Goal: Transaction & Acquisition: Purchase product/service

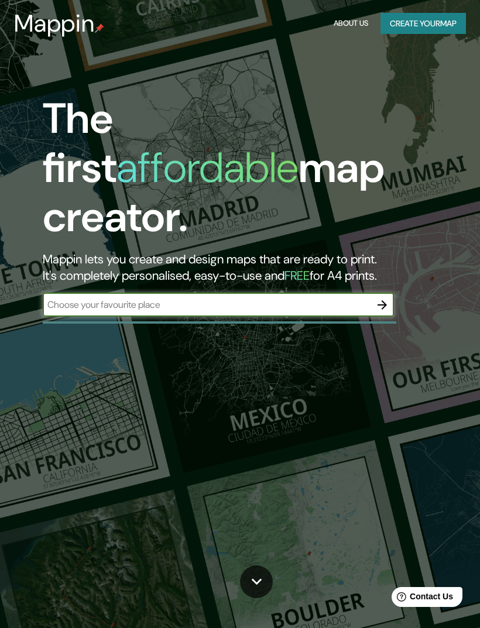
click at [289, 298] on input "text" at bounding box center [207, 304] width 328 height 13
click at [286, 298] on input "text" at bounding box center [207, 304] width 328 height 13
click at [284, 298] on input "text" at bounding box center [207, 304] width 328 height 13
click at [274, 298] on input "text" at bounding box center [207, 304] width 328 height 13
type input "Et 💘"
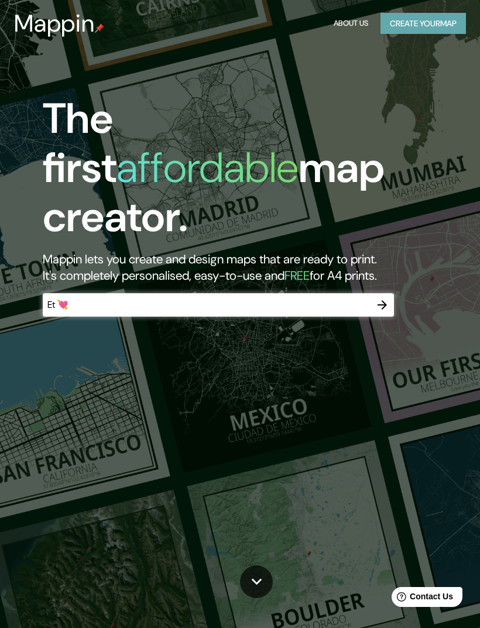
click at [429, 27] on button "Create your map" at bounding box center [422, 24] width 85 height 22
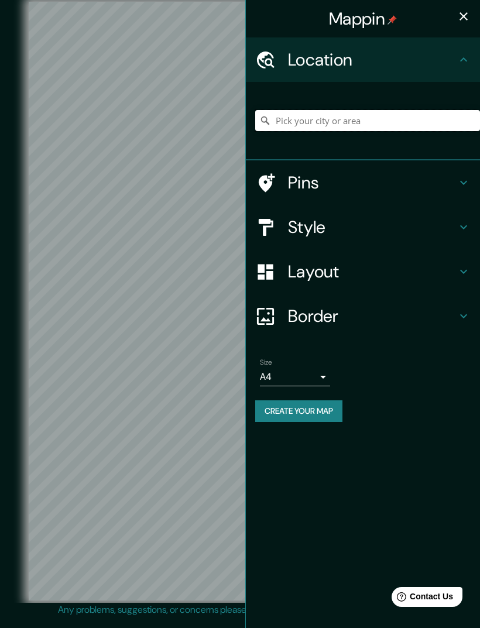
type input "."
click at [422, 112] on input "." at bounding box center [367, 120] width 225 height 21
click at [414, 122] on input "." at bounding box center [367, 120] width 225 height 21
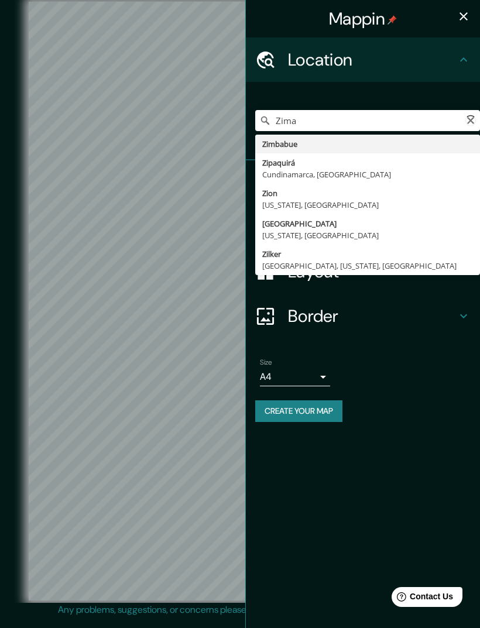
click at [432, 607] on html "Help Contact Us" at bounding box center [421, 594] width 91 height 25
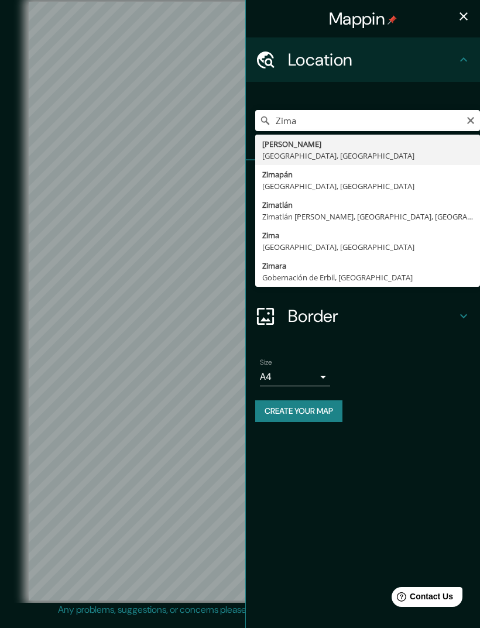
click at [16, 507] on div "© Mapbox © OpenStreetMap Improve this map" at bounding box center [239, 301] width 469 height 603
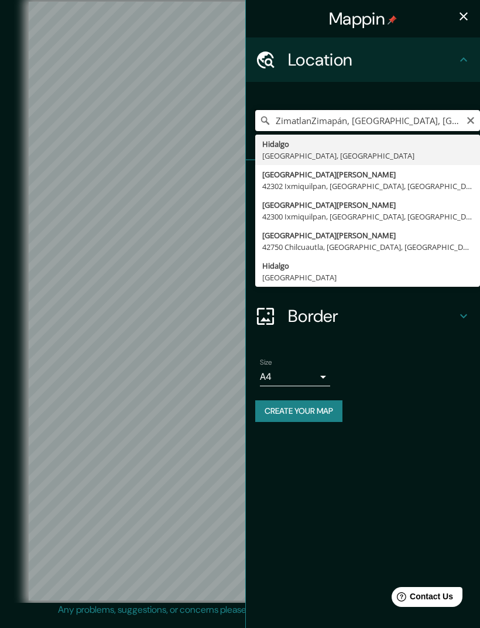
type input "ZimatlanZimapán, Hidalgo, México"
click at [474, 119] on icon "Clear" at bounding box center [470, 120] width 9 height 9
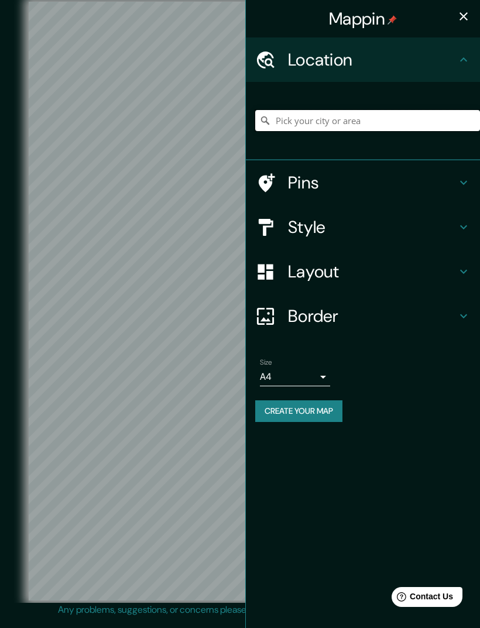
click at [433, 122] on input "Pick your city or area" at bounding box center [367, 120] width 225 height 21
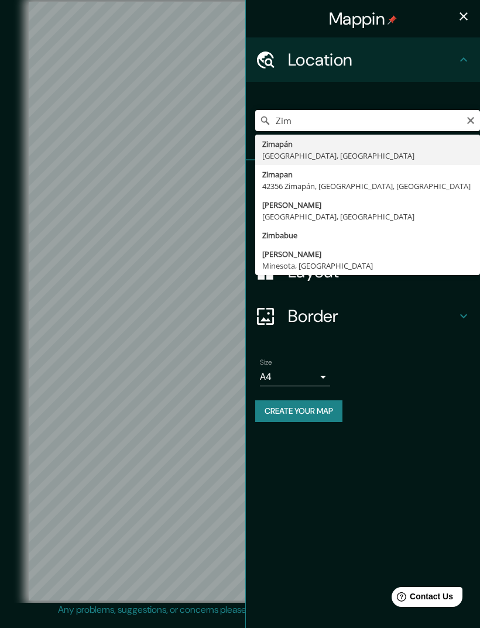
type input "Zimatlán de Álvarez, Estado de Oaxaca, México"
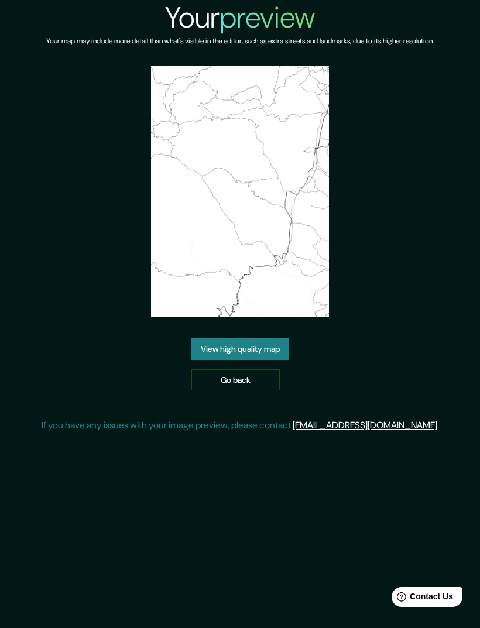
click at [264, 391] on link "Go back" at bounding box center [235, 380] width 88 height 22
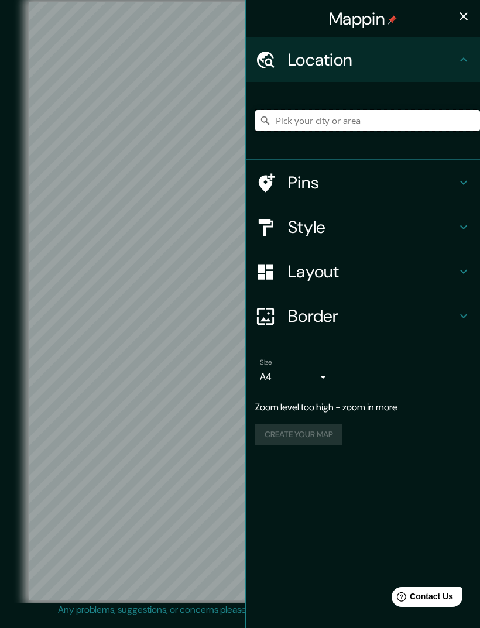
click at [426, 119] on input "Pick your city or area" at bounding box center [367, 120] width 225 height 21
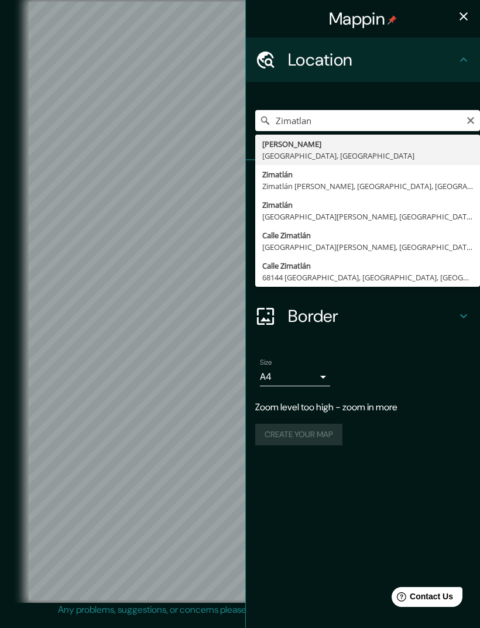
type input "Zimatlán [PERSON_NAME], [GEOGRAPHIC_DATA], [GEOGRAPHIC_DATA]"
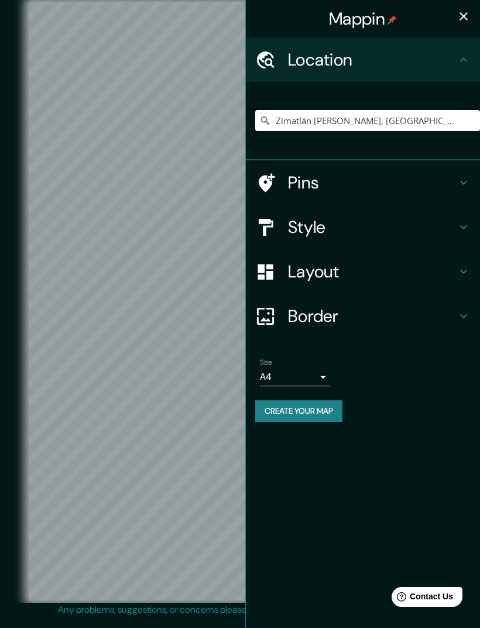
click at [295, 232] on h4 "Style" at bounding box center [372, 226] width 168 height 21
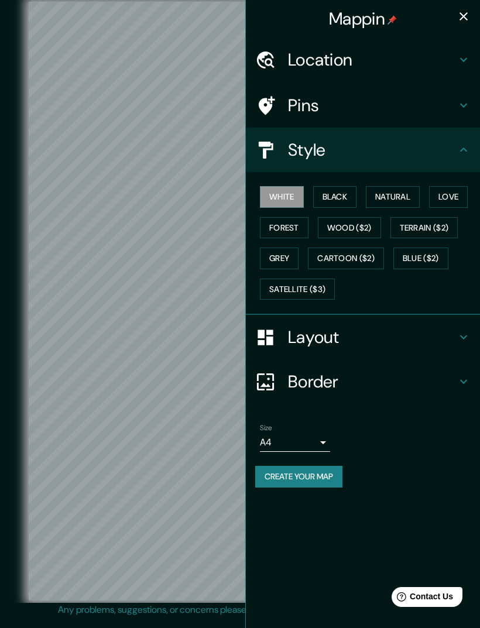
click at [342, 192] on button "Black" at bounding box center [335, 197] width 44 height 22
click at [396, 194] on button "Natural" at bounding box center [393, 197] width 54 height 22
click at [292, 198] on button "White" at bounding box center [282, 197] width 44 height 22
click at [321, 287] on button "Satellite ($3)" at bounding box center [297, 289] width 75 height 22
click at [455, 25] on button "button" at bounding box center [463, 16] width 23 height 23
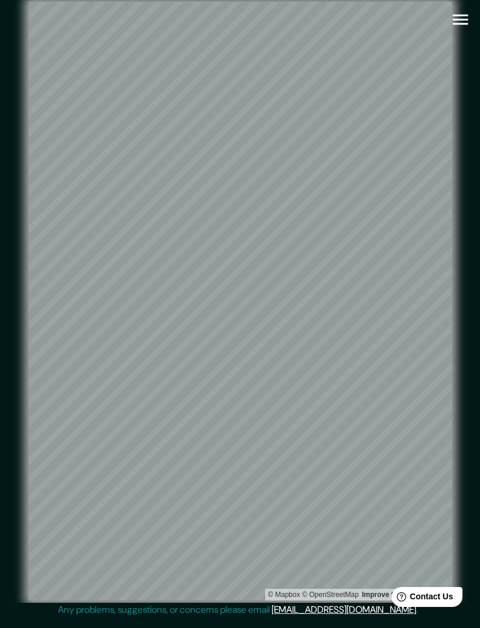
click at [456, 17] on icon "button" at bounding box center [460, 19] width 20 height 20
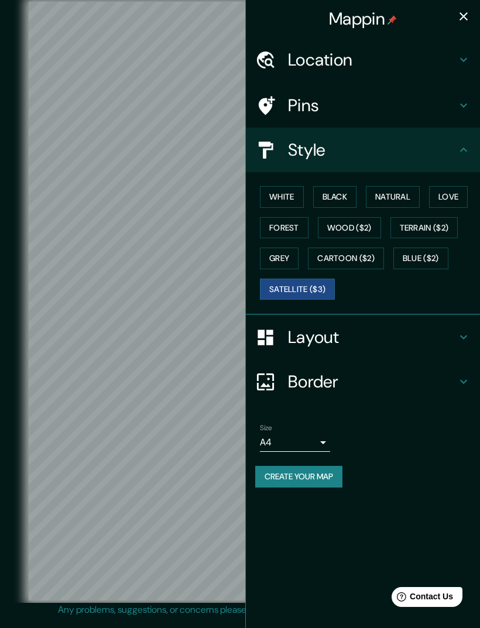
click at [295, 190] on button "White" at bounding box center [282, 197] width 44 height 22
click at [304, 285] on button "Satellite ($3)" at bounding box center [297, 289] width 75 height 22
click at [278, 249] on button "Grey" at bounding box center [279, 258] width 39 height 22
click at [352, 256] on button "Cartoon ($2)" at bounding box center [346, 258] width 76 height 22
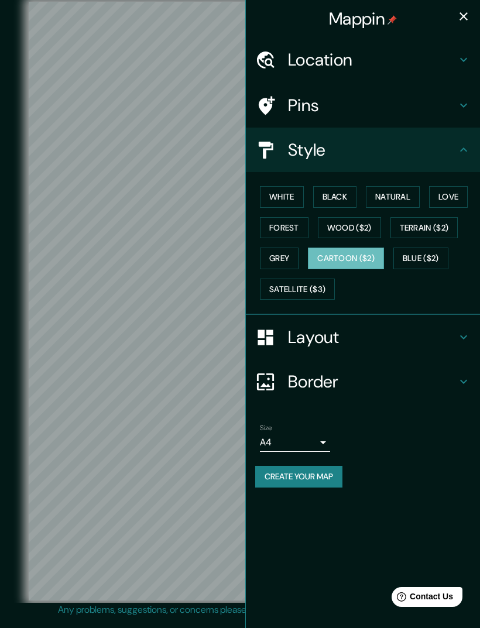
click at [420, 252] on button "Blue ($2)" at bounding box center [420, 258] width 55 height 22
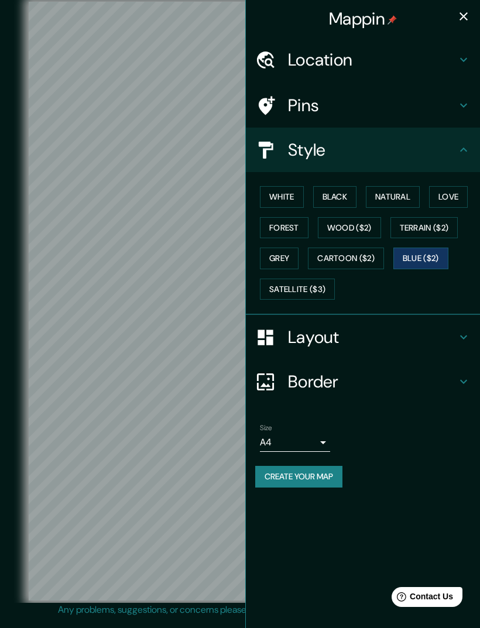
click at [425, 230] on button "Terrain ($2)" at bounding box center [424, 228] width 68 height 22
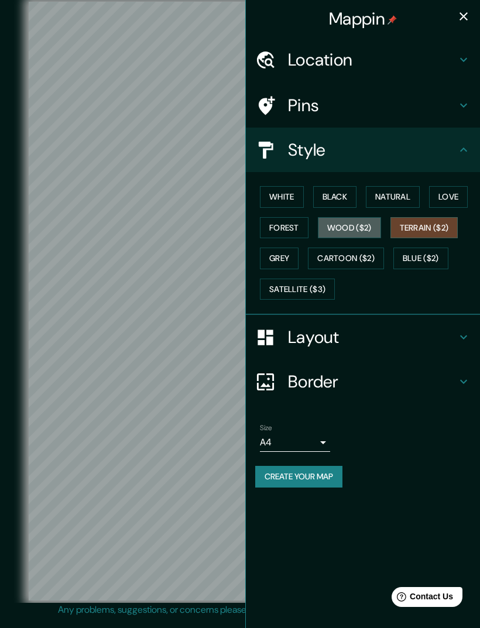
click at [359, 227] on button "Wood ($2)" at bounding box center [349, 228] width 63 height 22
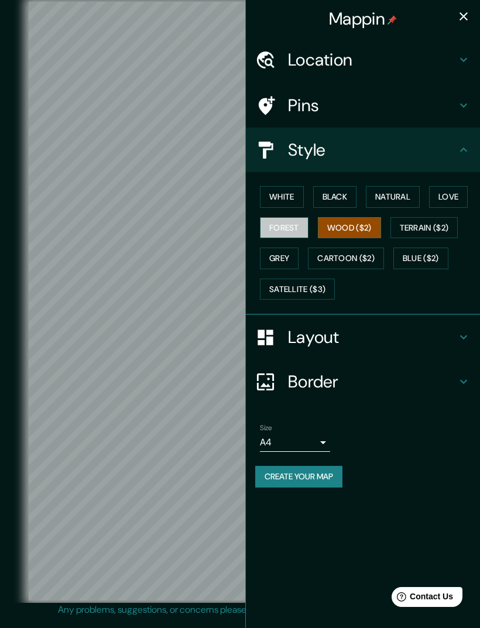
click at [289, 222] on button "Forest" at bounding box center [284, 228] width 49 height 22
click at [291, 191] on button "White" at bounding box center [282, 197] width 44 height 22
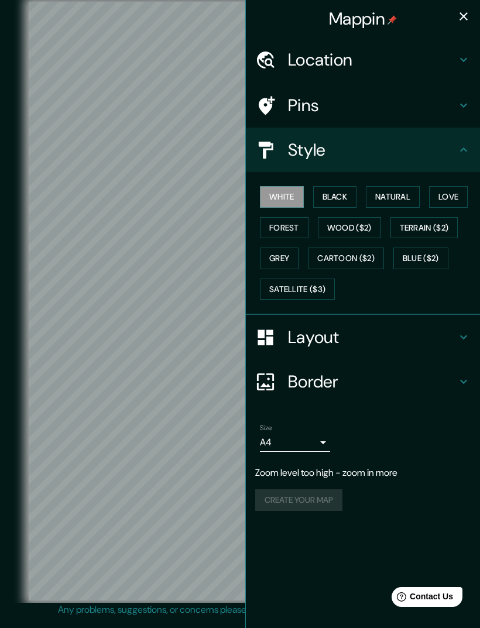
click at [429, 56] on h4 "Location" at bounding box center [372, 59] width 168 height 21
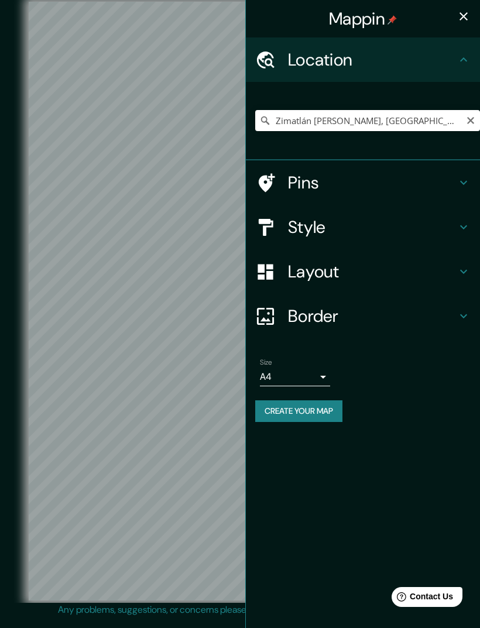
click at [324, 408] on button "Create your map" at bounding box center [298, 411] width 87 height 22
